Goal: Task Accomplishment & Management: Manage account settings

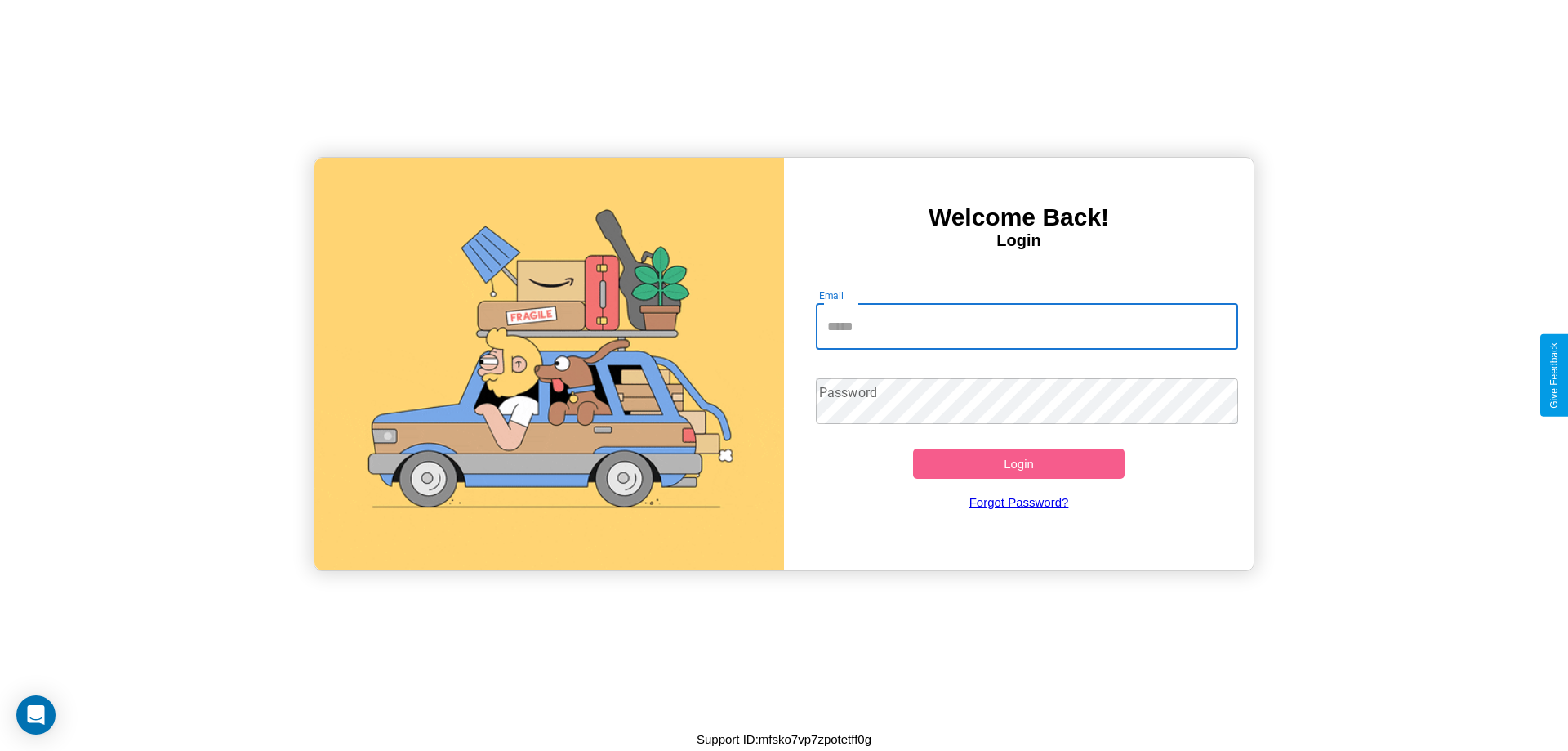
click at [1026, 326] on input "Email" at bounding box center [1027, 327] width 423 height 46
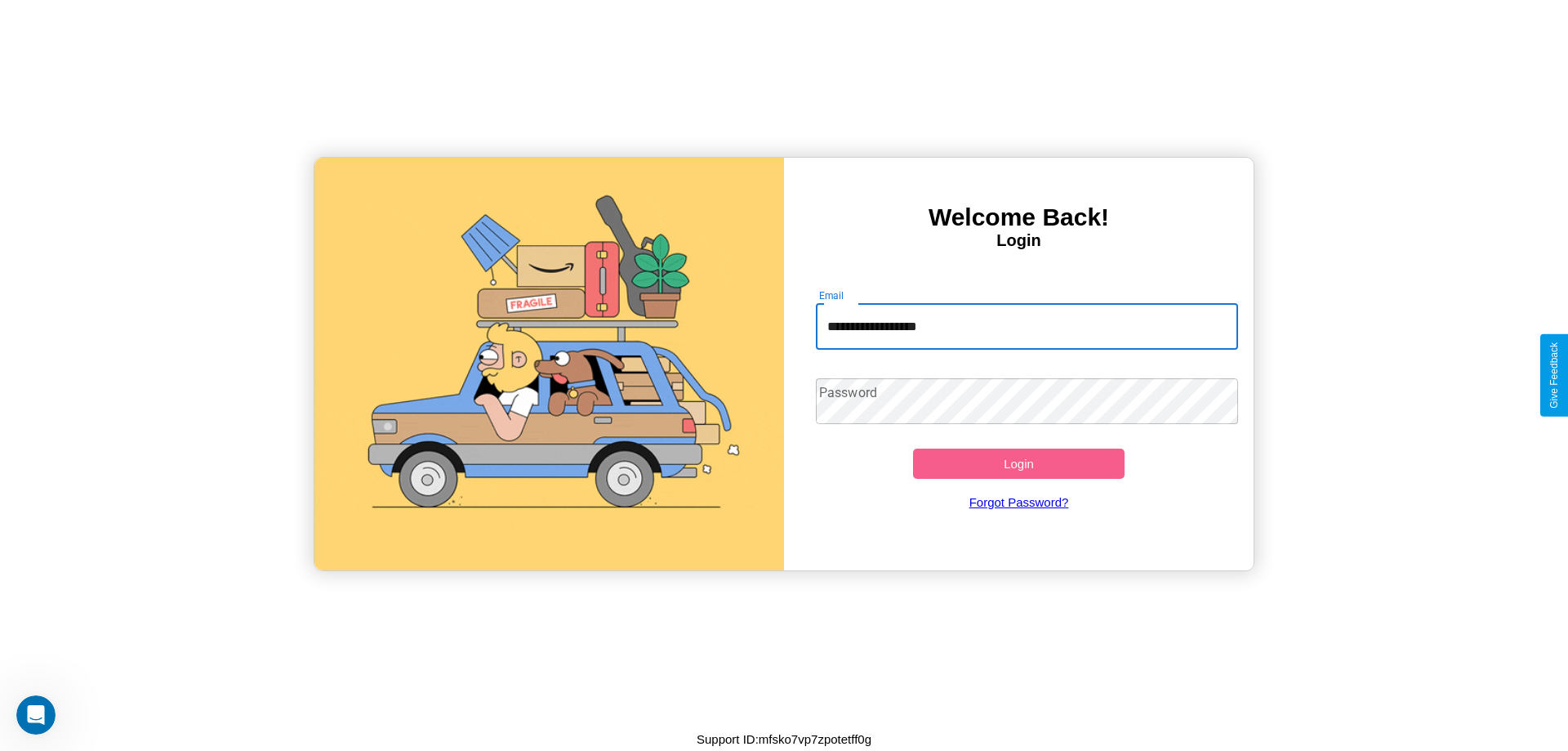
type input "**********"
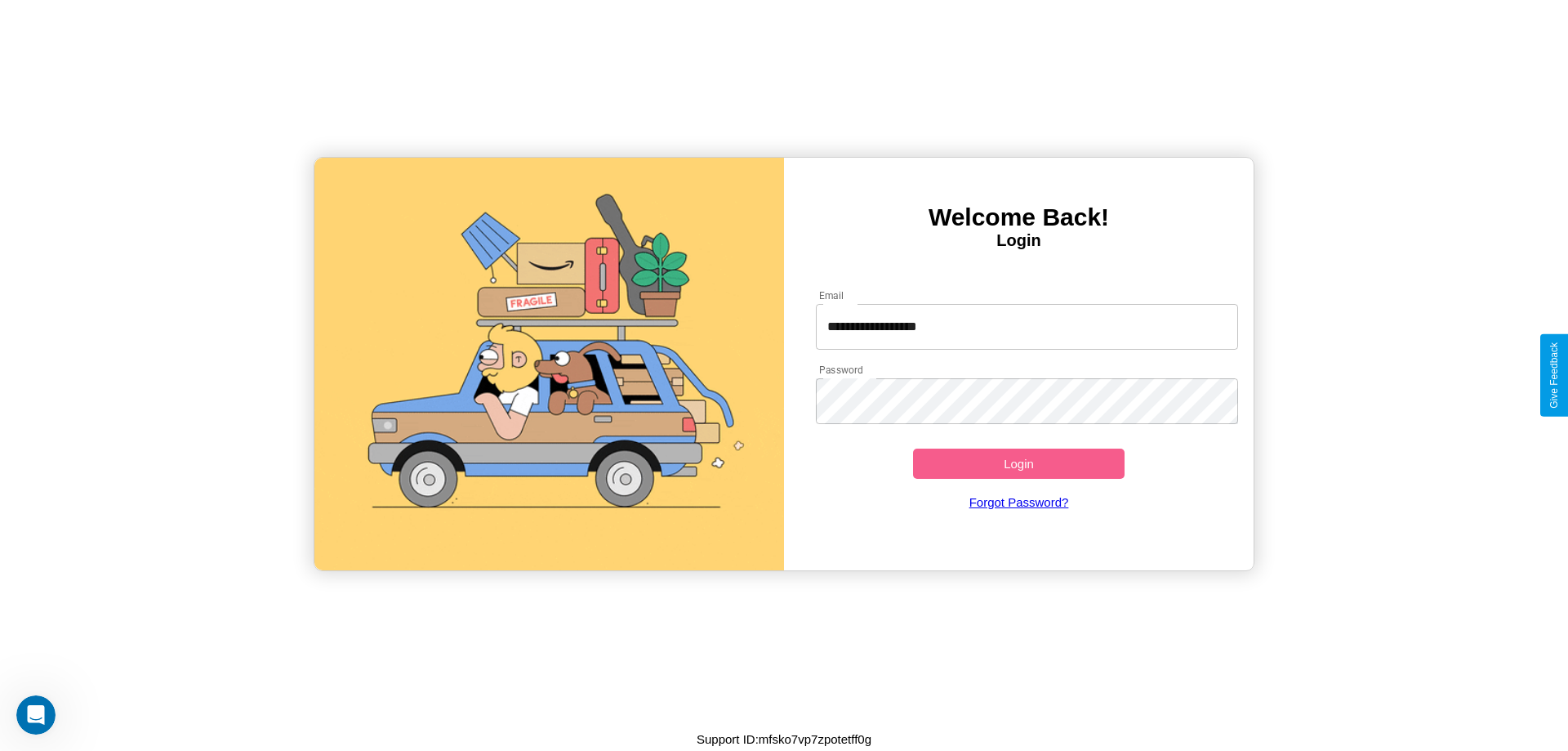
click at [1018, 463] on button "Login" at bounding box center [1019, 464] width 212 height 30
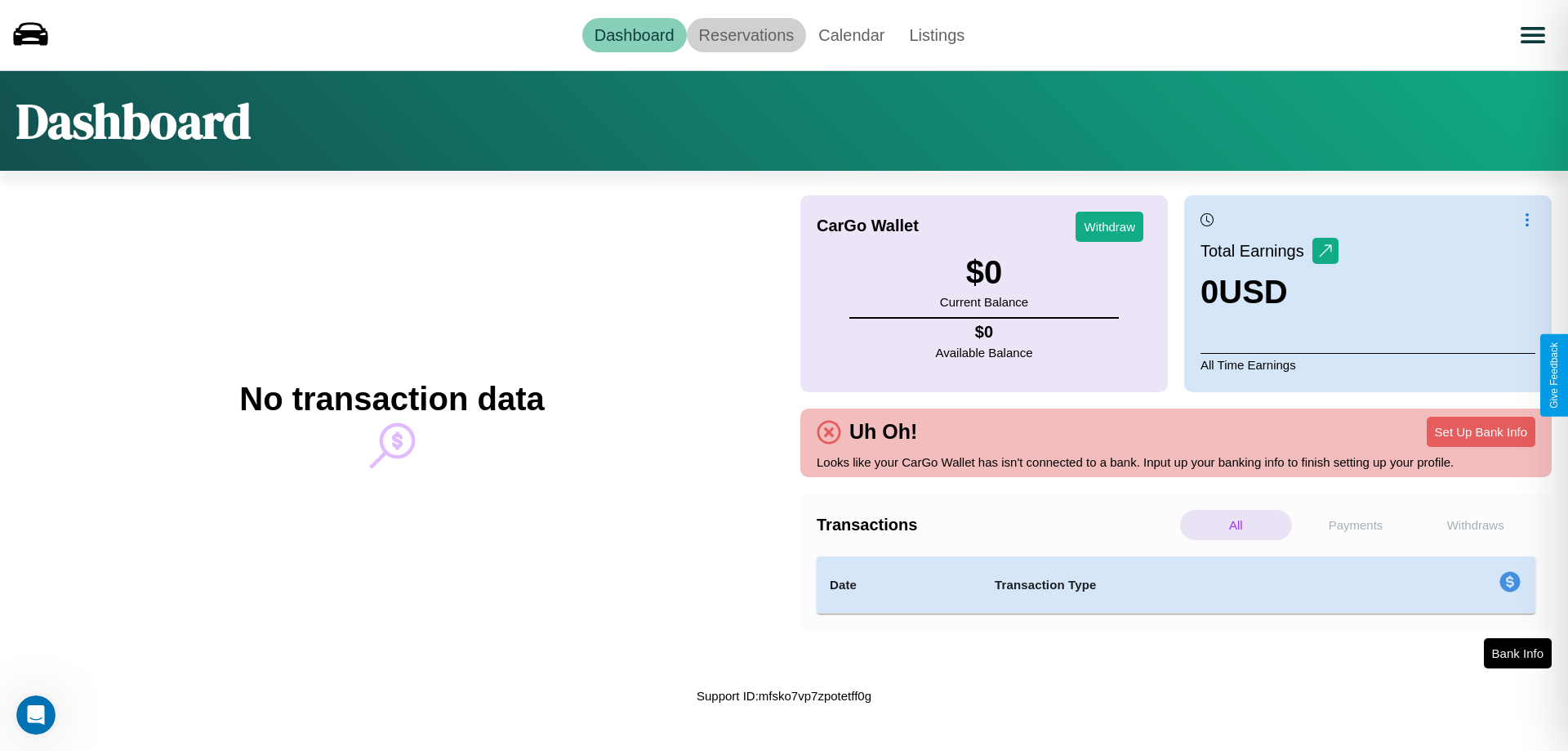
click at [745, 35] on link "Reservations" at bounding box center [746, 35] width 120 height 35
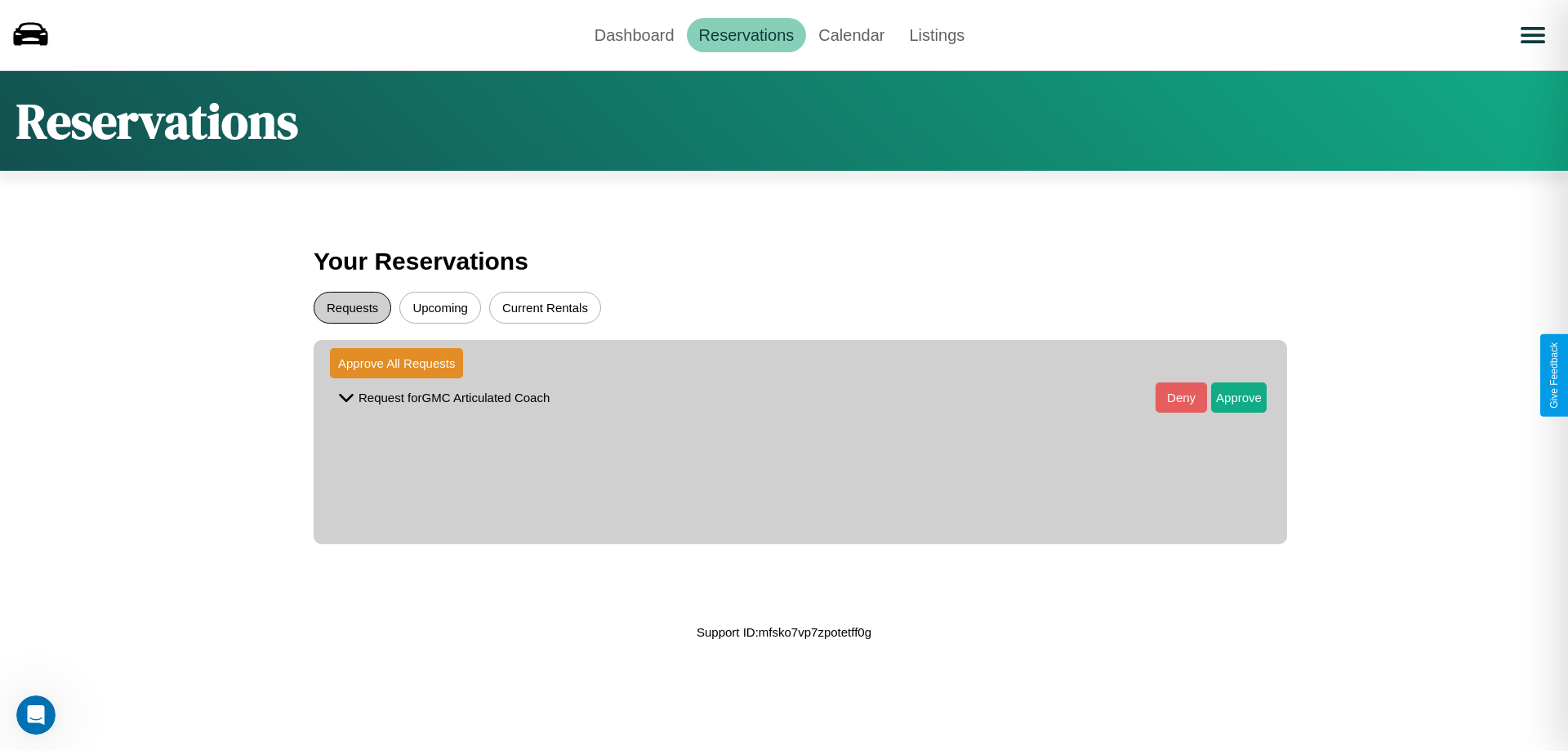
click at [352, 307] on button "Requests" at bounding box center [353, 307] width 78 height 32
click at [1226, 397] on button "Approve" at bounding box center [1239, 398] width 56 height 30
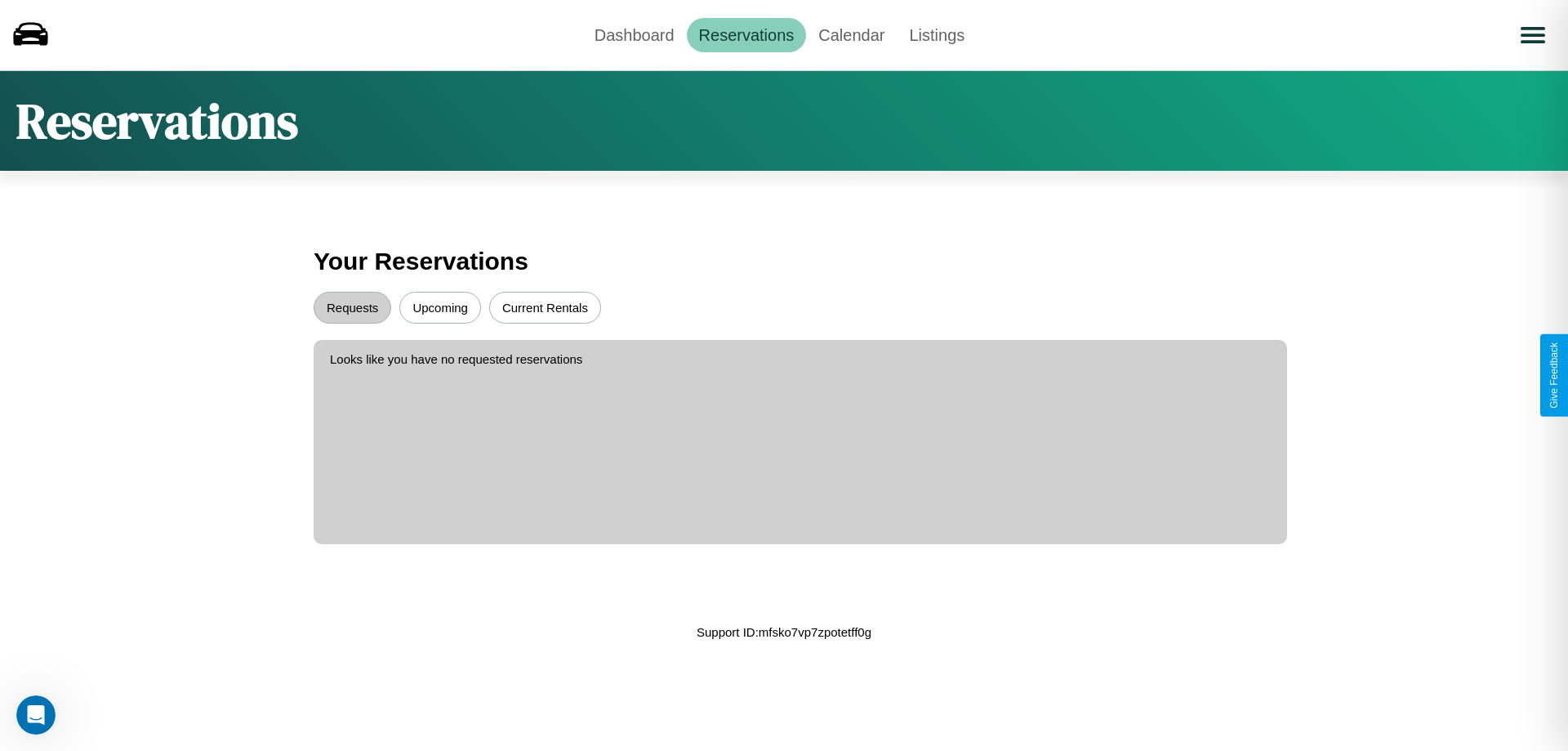
click at [440, 307] on button "Upcoming" at bounding box center [440, 307] width 81 height 32
